Goal: Find specific page/section: Find specific page/section

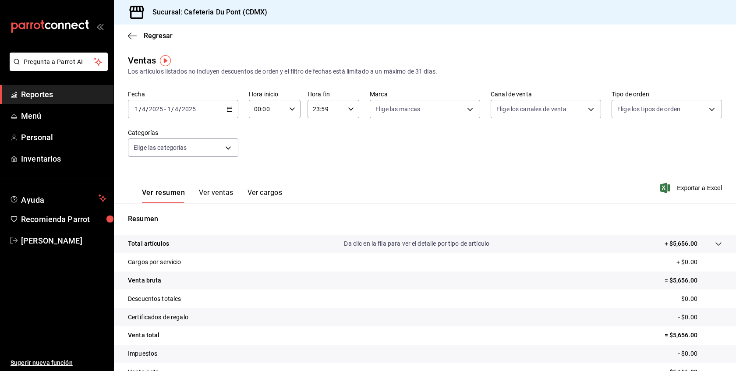
click at [183, 109] on input "2025" at bounding box center [188, 109] width 15 height 7
click at [165, 134] on span "Hoy" at bounding box center [169, 135] width 68 height 9
click at [66, 96] on span "Reportes" at bounding box center [63, 94] width 85 height 12
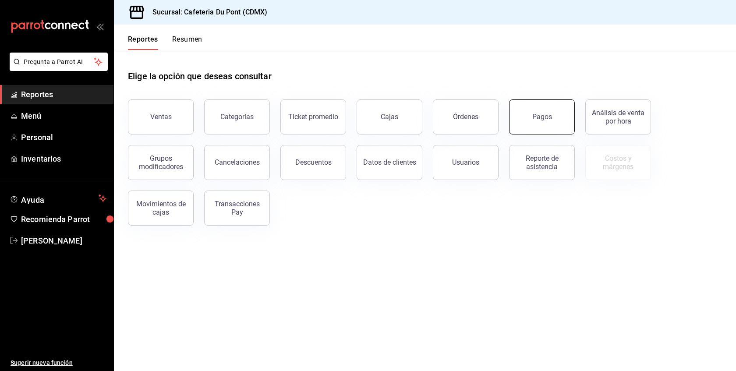
click at [569, 123] on button "Pagos" at bounding box center [542, 116] width 66 height 35
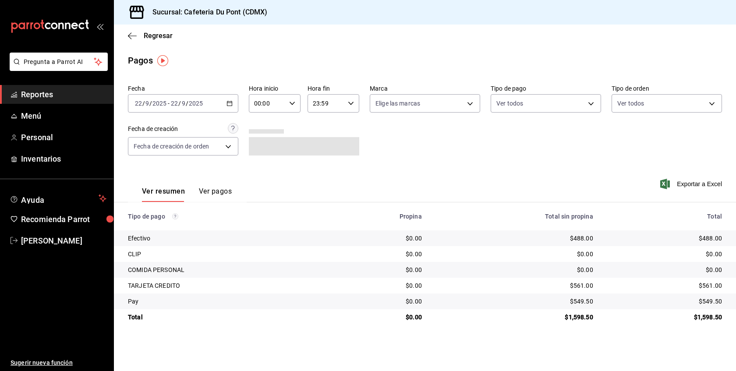
click at [411, 178] on div "Ver resumen Ver pagos Exportar a Excel" at bounding box center [425, 189] width 622 height 46
click at [397, 160] on div "Fecha [DATE] [DATE] - [DATE] [DATE] Hora inicio 00:00 Hora inicio Hora fin 23:5…" at bounding box center [425, 123] width 594 height 85
click at [74, 85] on link "Reportes" at bounding box center [56, 94] width 113 height 19
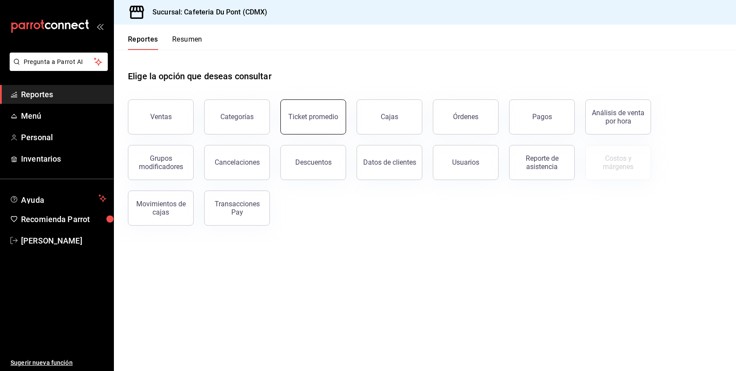
click at [325, 133] on div "Ticket promedio" at bounding box center [308, 112] width 76 height 46
click at [319, 121] on button "Ticket promedio" at bounding box center [313, 116] width 66 height 35
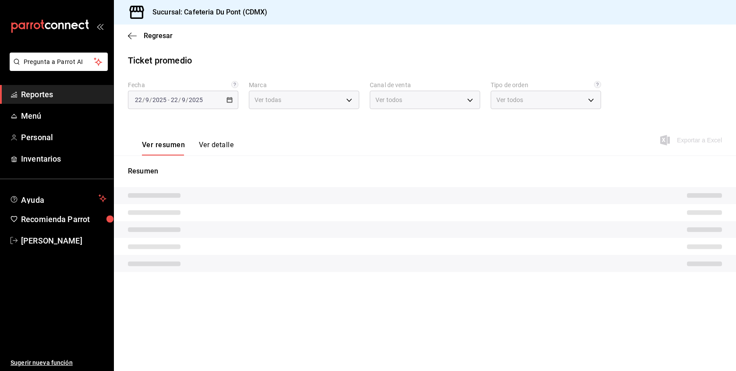
type input "03234600-dbf0-4e52-b833-2cd86aed28b4"
type input "PARROT,UBER_EATS,RAPPI,DIDI_FOOD,ONLINE"
type input "0ce72c52-b891-47b5-a7af-ebee1e7ff429,EXTERNAL"
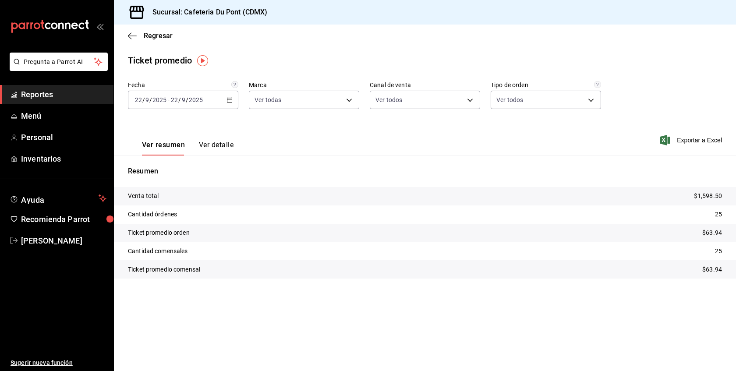
click at [69, 92] on span "Reportes" at bounding box center [63, 94] width 85 height 12
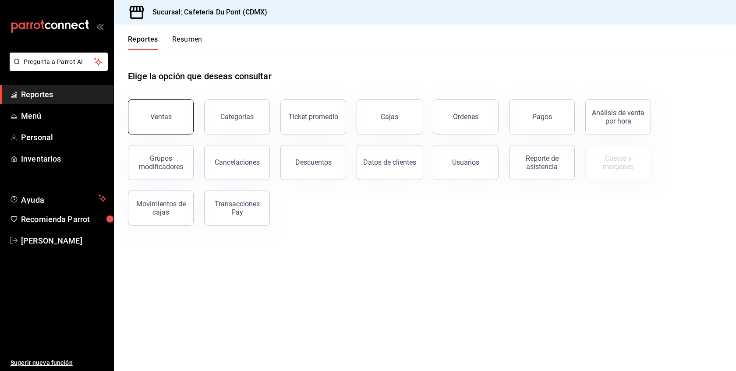
click at [184, 122] on button "Ventas" at bounding box center [161, 116] width 66 height 35
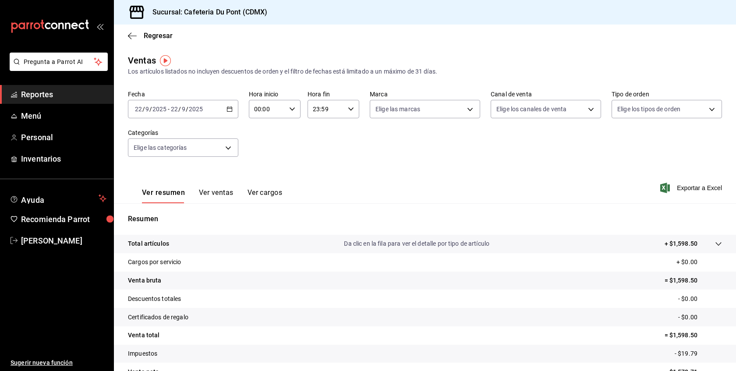
click at [218, 194] on button "Ver ventas" at bounding box center [216, 195] width 35 height 15
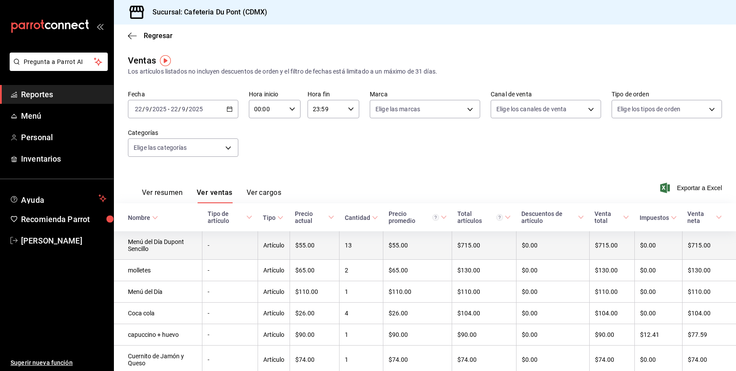
click at [341, 244] on td "13" at bounding box center [361, 245] width 44 height 28
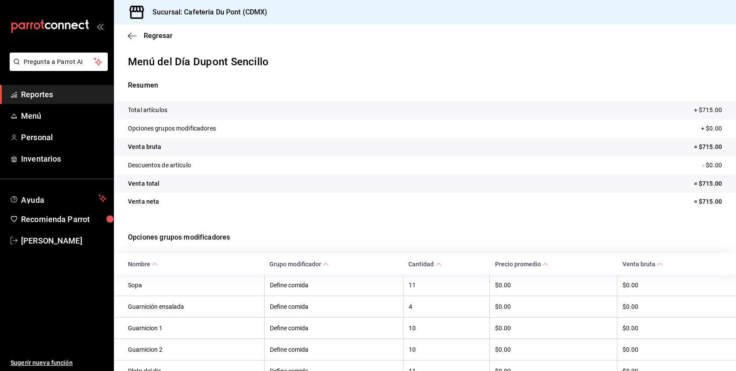
click at [341, 244] on p "Opciones grupos modificadores" at bounding box center [425, 238] width 594 height 32
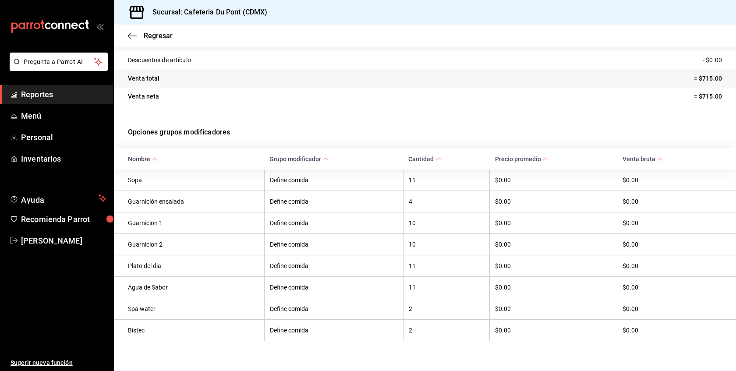
scroll to position [112, 0]
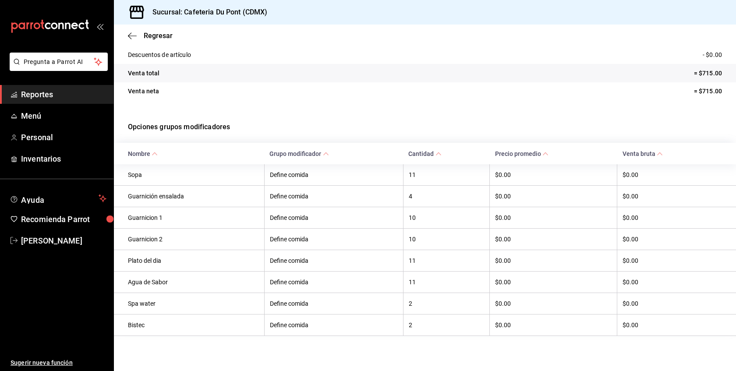
click at [71, 96] on span "Reportes" at bounding box center [63, 94] width 85 height 12
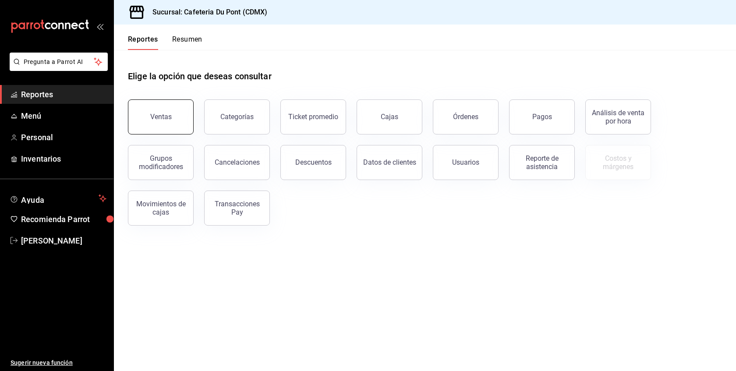
click at [175, 124] on button "Ventas" at bounding box center [161, 116] width 66 height 35
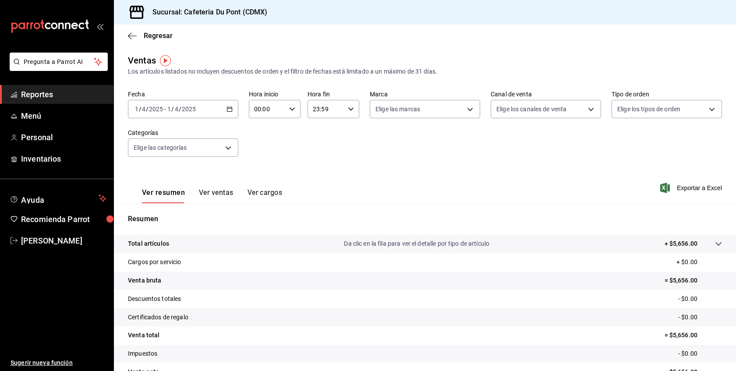
click at [181, 111] on input "2025" at bounding box center [188, 109] width 15 height 7
click at [179, 138] on span "Hoy" at bounding box center [169, 135] width 68 height 9
click at [41, 92] on span "Reportes" at bounding box center [63, 94] width 85 height 12
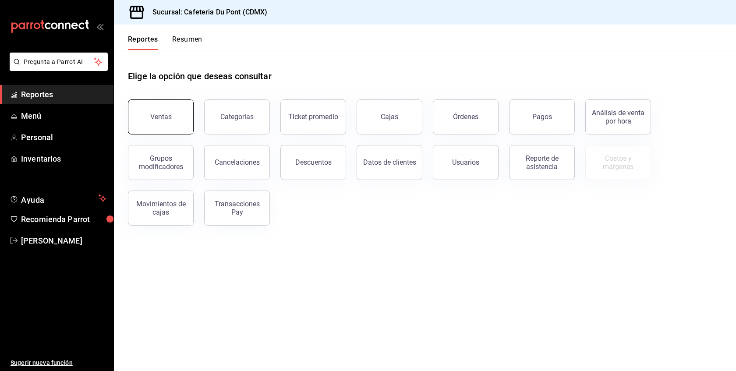
click at [164, 118] on div "Ventas" at bounding box center [160, 117] width 21 height 8
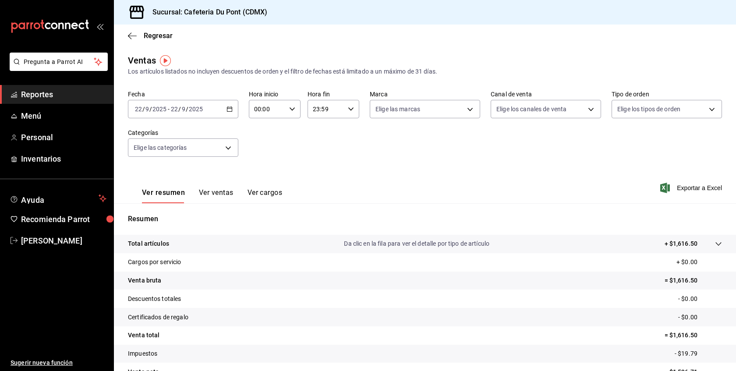
click at [66, 97] on span "Reportes" at bounding box center [63, 94] width 85 height 12
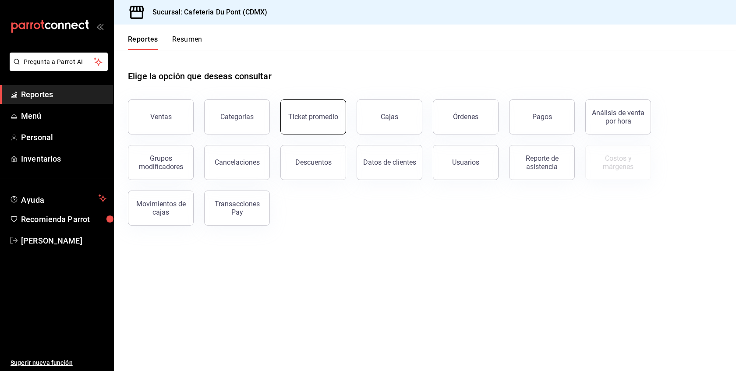
click at [313, 125] on button "Ticket promedio" at bounding box center [313, 116] width 66 height 35
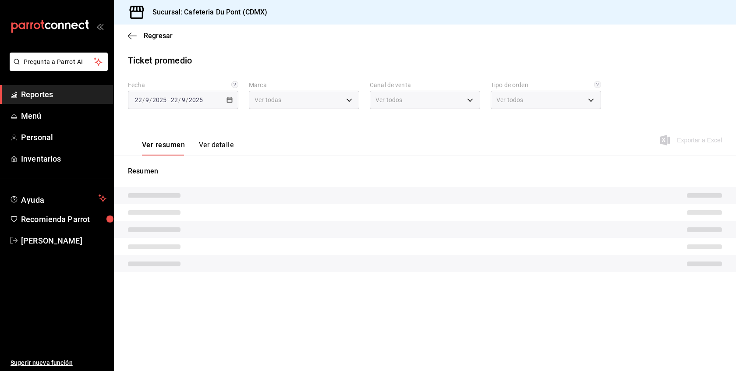
type input "03234600-dbf0-4e52-b833-2cd86aed28b4"
type input "PARROT,UBER_EATS,RAPPI,DIDI_FOOD,ONLINE"
type input "0ce72c52-b891-47b5-a7af-ebee1e7ff429,EXTERNAL"
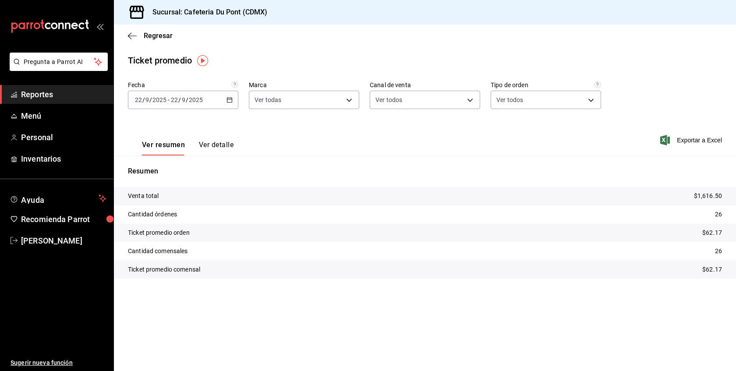
click at [41, 97] on span "Reportes" at bounding box center [63, 94] width 85 height 12
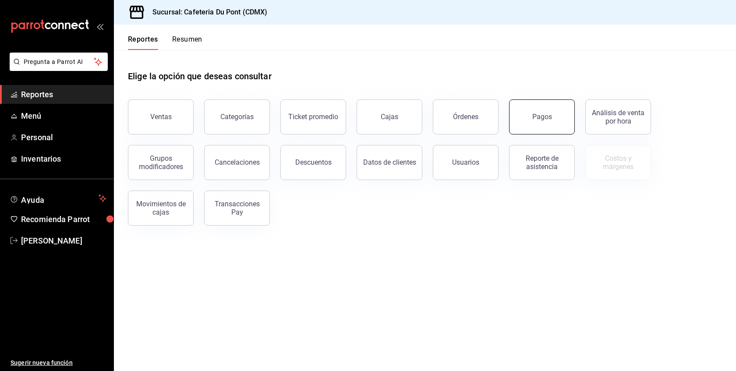
click at [554, 121] on button "Pagos" at bounding box center [542, 116] width 66 height 35
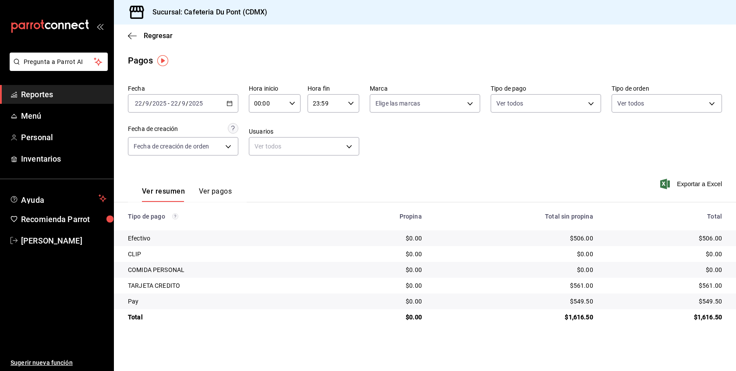
click at [624, 322] on div "$1,616.50" at bounding box center [664, 317] width 115 height 9
click at [71, 93] on span "Reportes" at bounding box center [63, 94] width 85 height 12
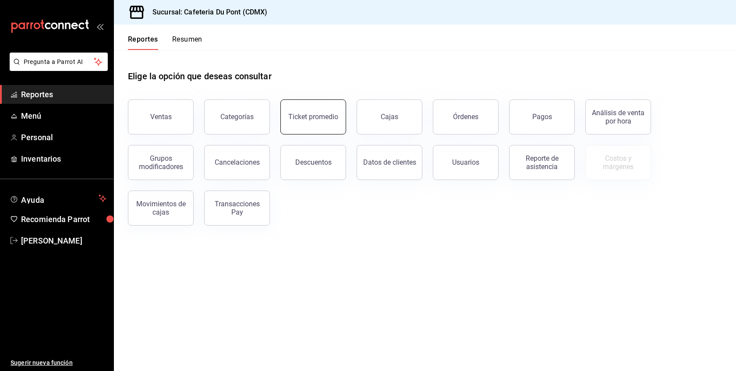
click at [319, 122] on button "Ticket promedio" at bounding box center [313, 116] width 66 height 35
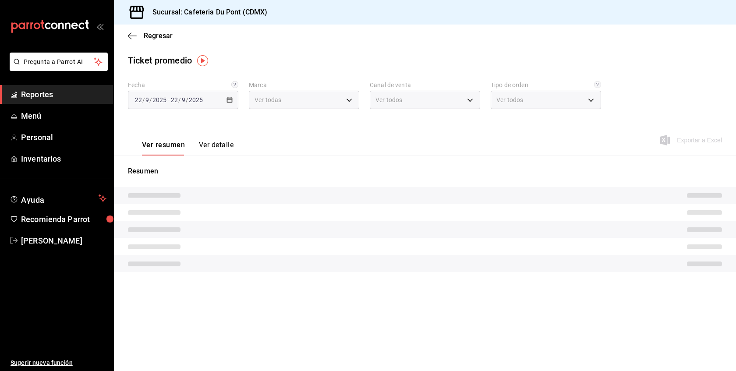
type input "03234600-dbf0-4e52-b833-2cd86aed28b4"
type input "PARROT,UBER_EATS,RAPPI,DIDI_FOOD,ONLINE"
type input "0ce72c52-b891-47b5-a7af-ebee1e7ff429,EXTERNAL"
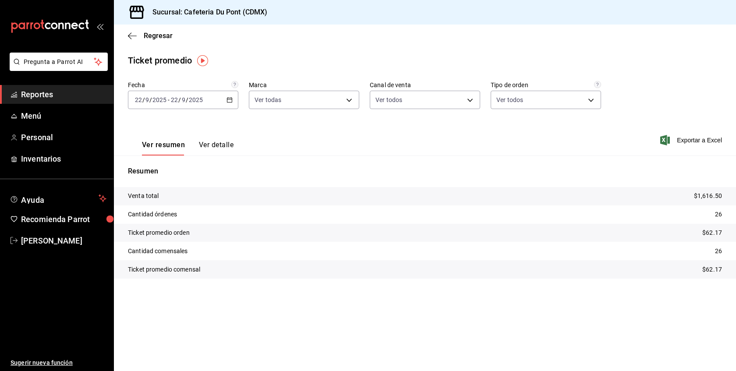
click at [92, 91] on span "Reportes" at bounding box center [63, 94] width 85 height 12
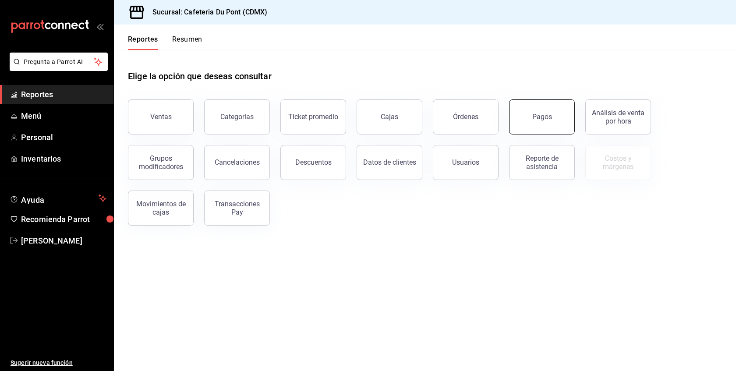
click at [530, 111] on button "Pagos" at bounding box center [542, 116] width 66 height 35
